Goal: Information Seeking & Learning: Learn about a topic

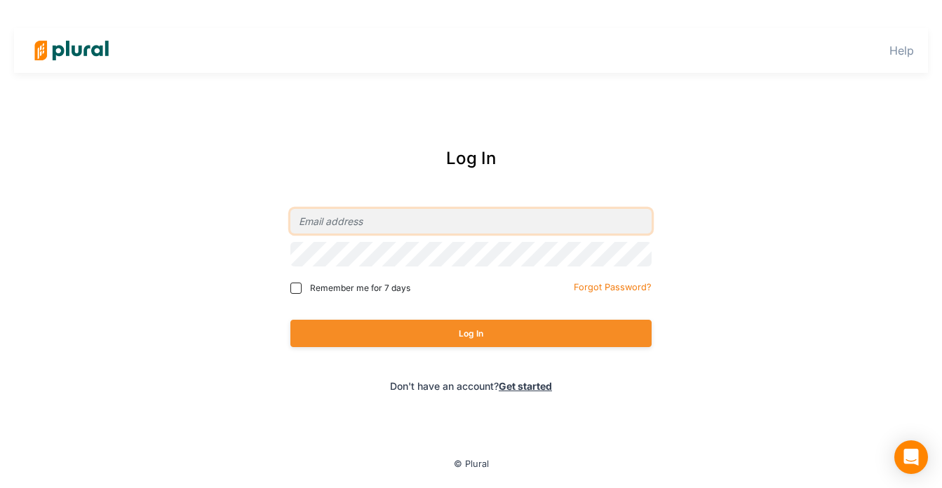
click at [371, 214] on input "email" at bounding box center [471, 221] width 361 height 25
click at [298, 286] on input "Remember me for 7 days" at bounding box center [296, 288] width 11 height 11
checkbox input "true"
click at [349, 227] on input "email" at bounding box center [471, 221] width 361 height 25
type input "[PERSON_NAME][EMAIL_ADDRESS][DOMAIN_NAME]"
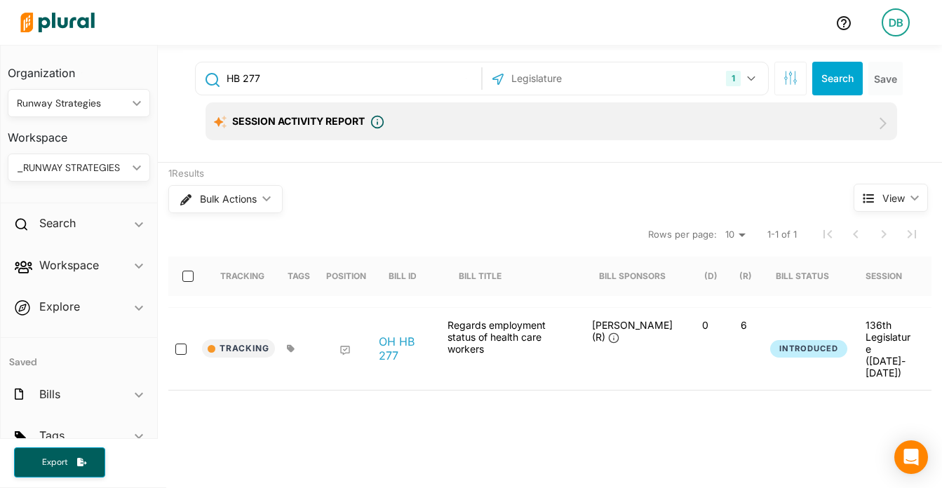
click at [88, 167] on div "_RUNWAY STRATEGIES" at bounding box center [72, 168] width 110 height 15
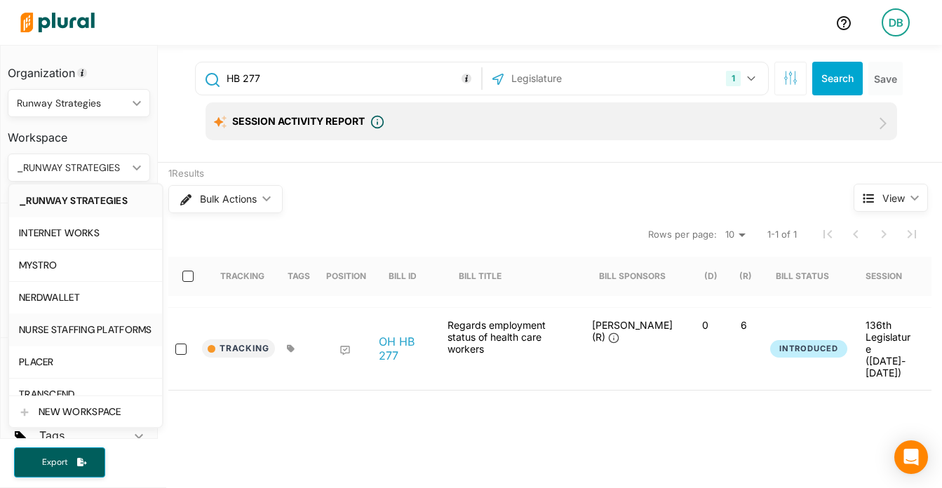
click at [91, 324] on div "NURSE STAFFING PLATFORMS" at bounding box center [85, 330] width 133 height 12
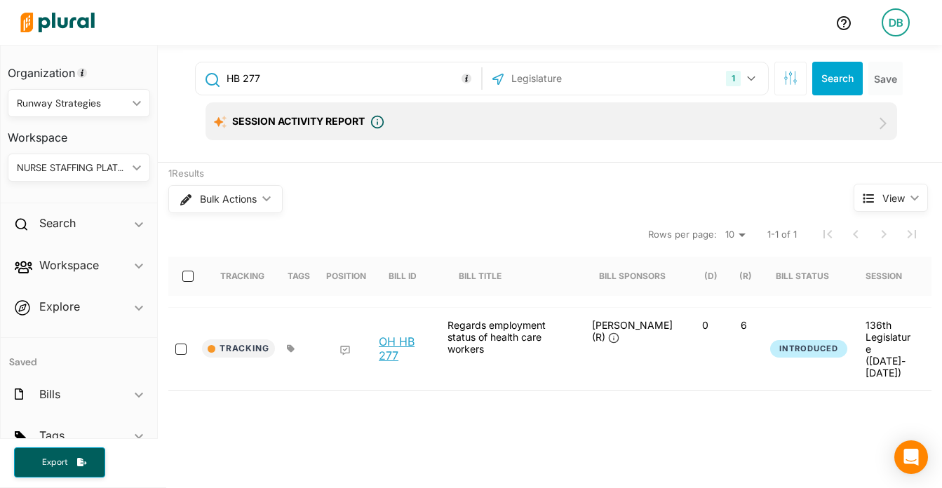
click at [398, 340] on link "OH HB 277" at bounding box center [405, 349] width 53 height 28
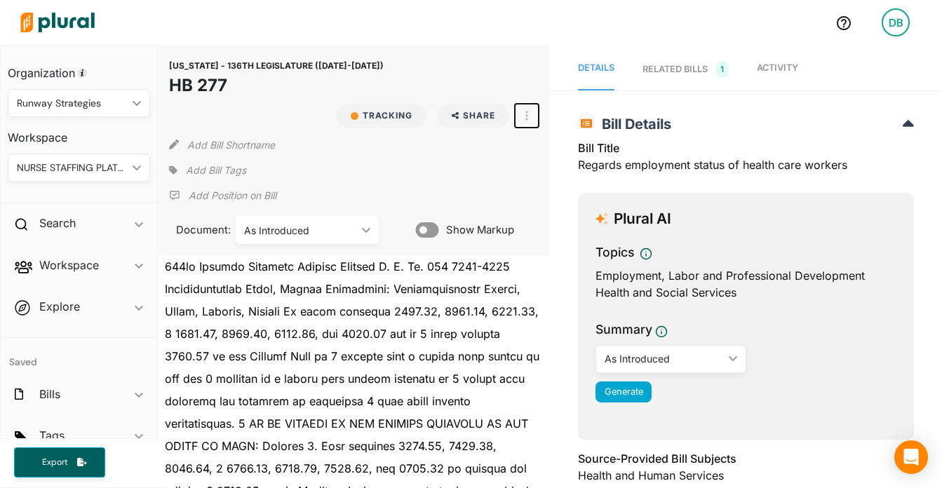
click at [531, 116] on button "button" at bounding box center [527, 116] width 24 height 24
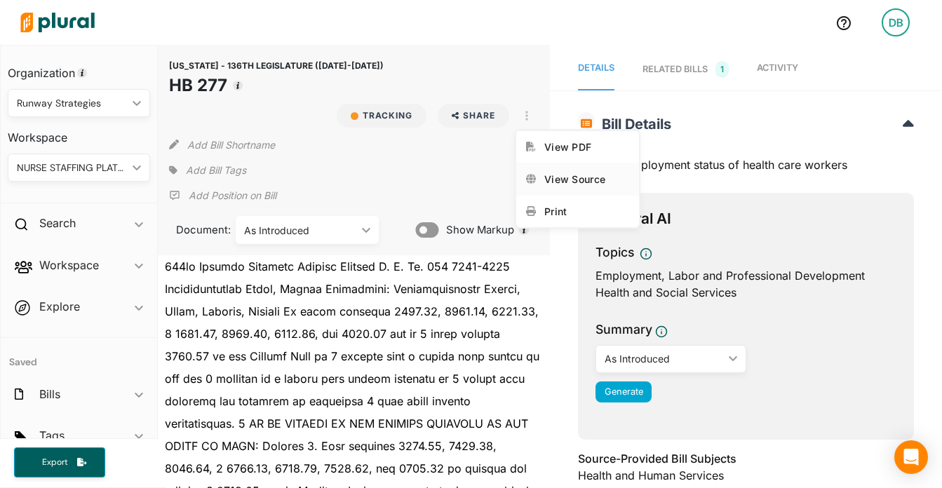
click at [561, 178] on div "View Source" at bounding box center [587, 179] width 85 height 12
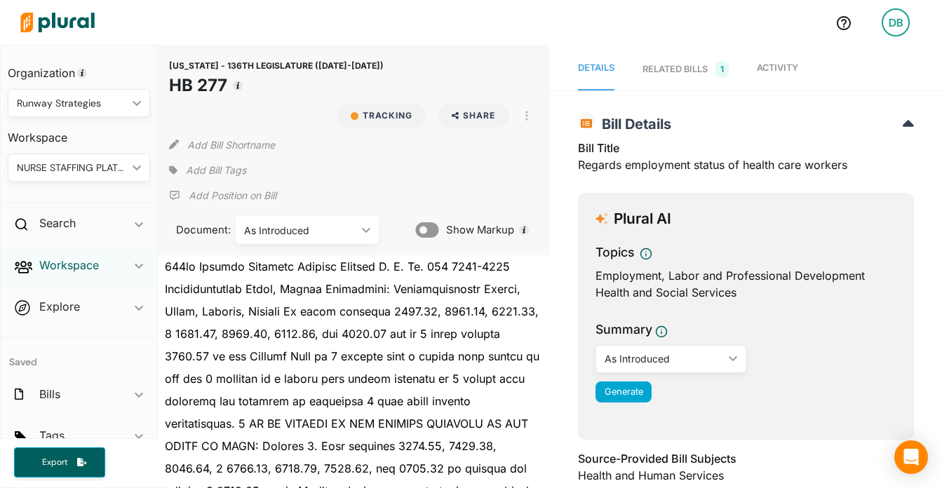
click at [86, 261] on h2 "Workspace" at bounding box center [69, 265] width 60 height 15
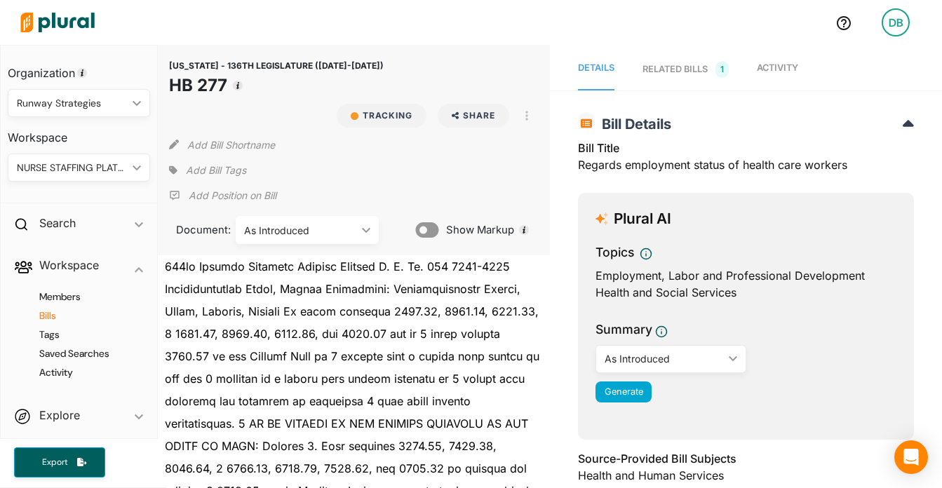
click at [72, 316] on h4 "Bills" at bounding box center [82, 315] width 121 height 13
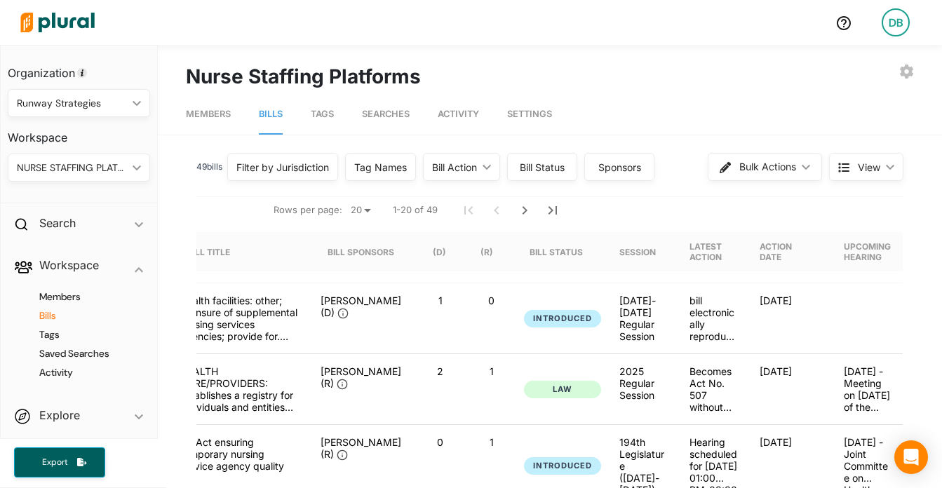
click at [821, 252] on div "Action Date" at bounding box center [791, 251] width 84 height 39
click at [808, 249] on div "Action Date" at bounding box center [784, 251] width 49 height 21
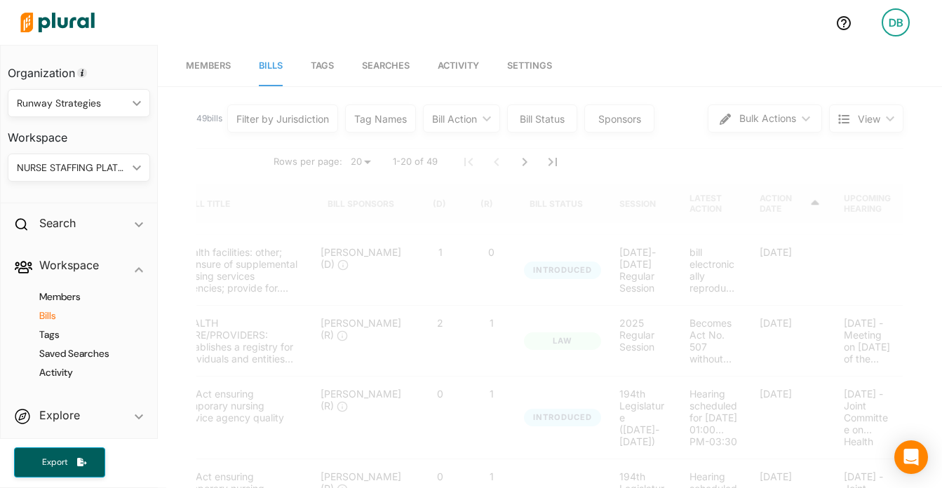
scroll to position [51, 0]
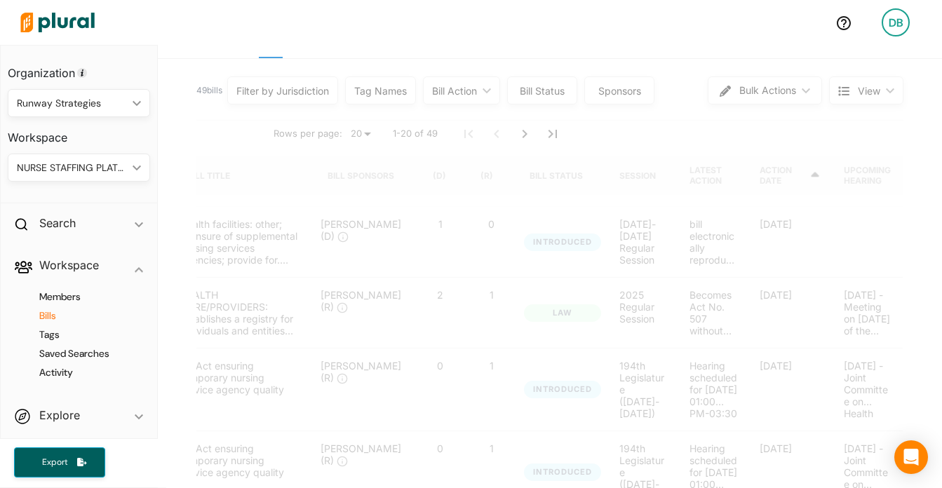
scroll to position [0, 0]
